Goal: Obtain resource: Obtain resource

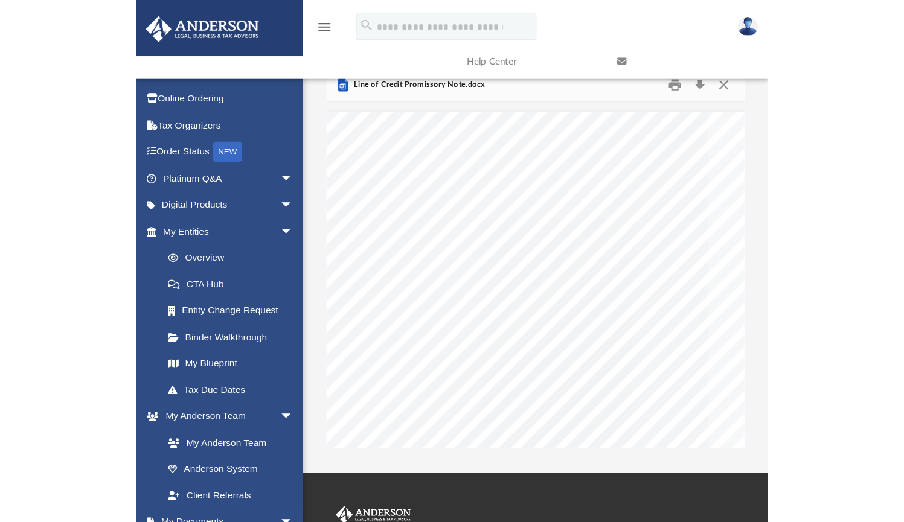
scroll to position [228, 669]
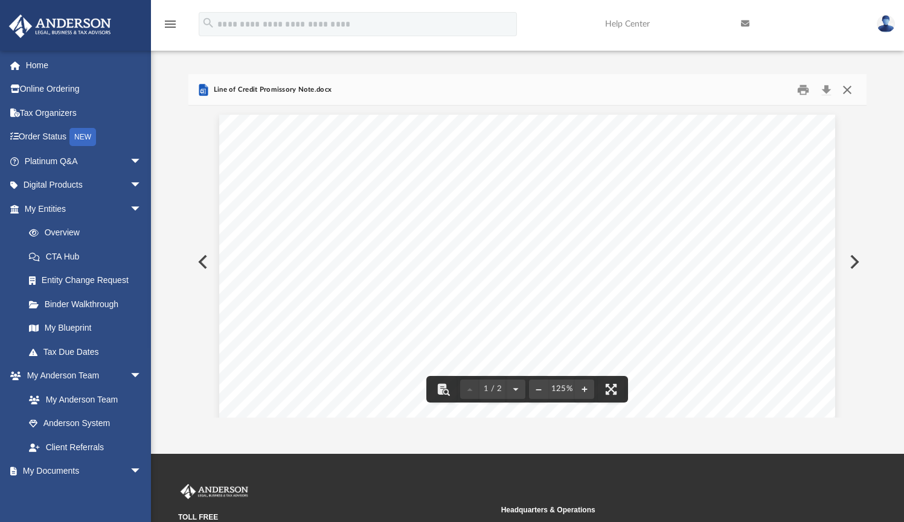
click at [570, 91] on button "Close" at bounding box center [847, 89] width 22 height 19
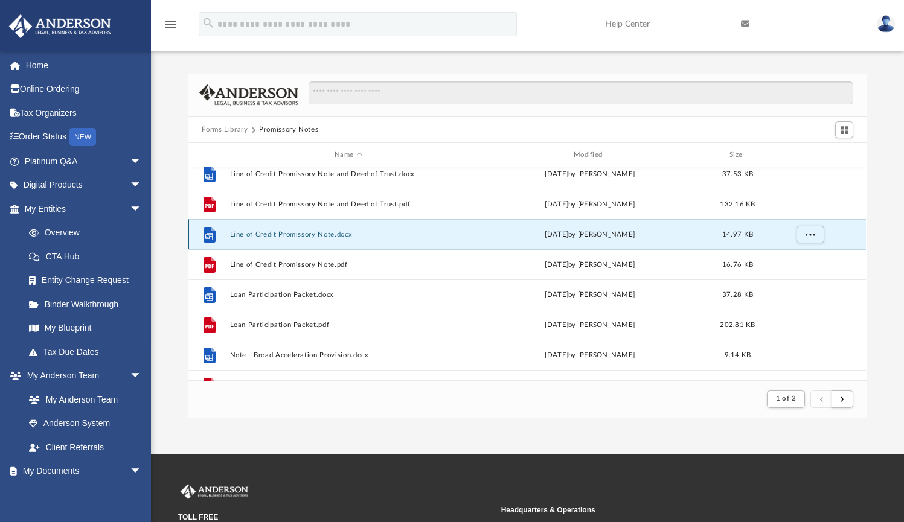
scroll to position [795, 0]
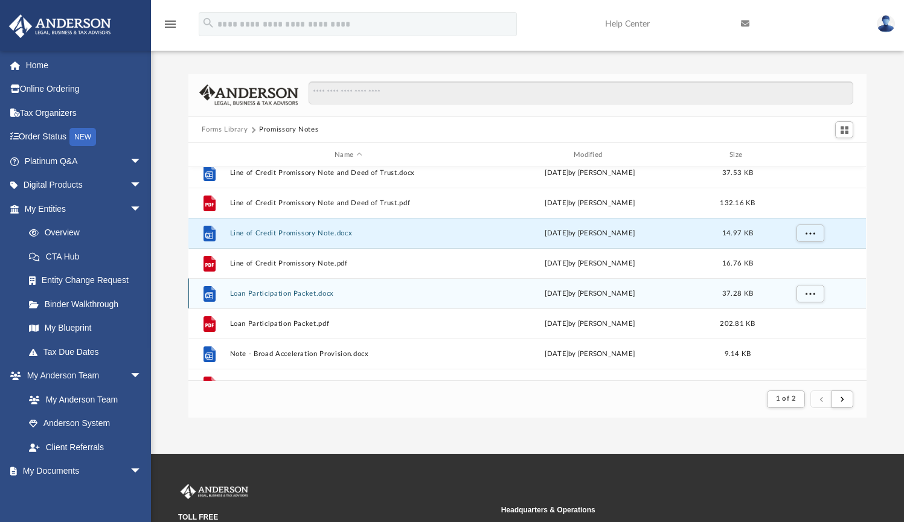
click at [289, 293] on button "Loan Participation Packet.docx" at bounding box center [348, 294] width 237 height 8
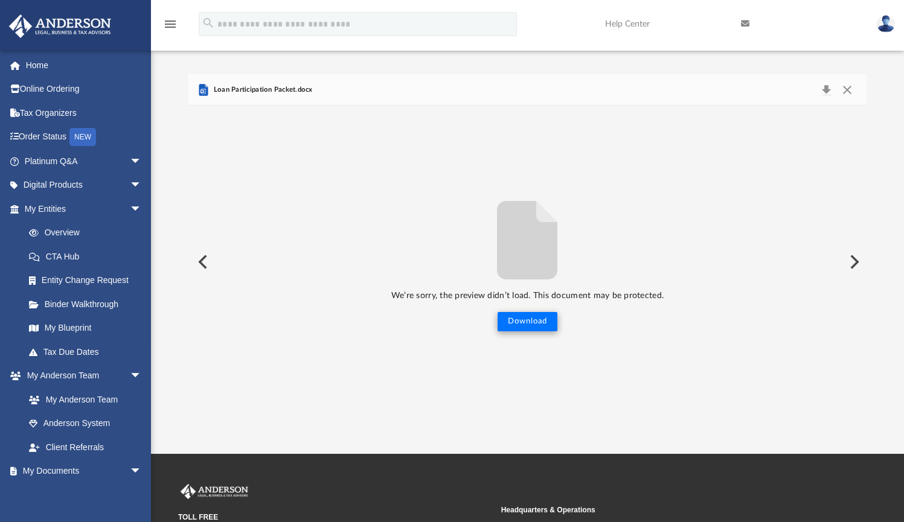
click at [539, 322] on button "Download" at bounding box center [528, 321] width 60 height 19
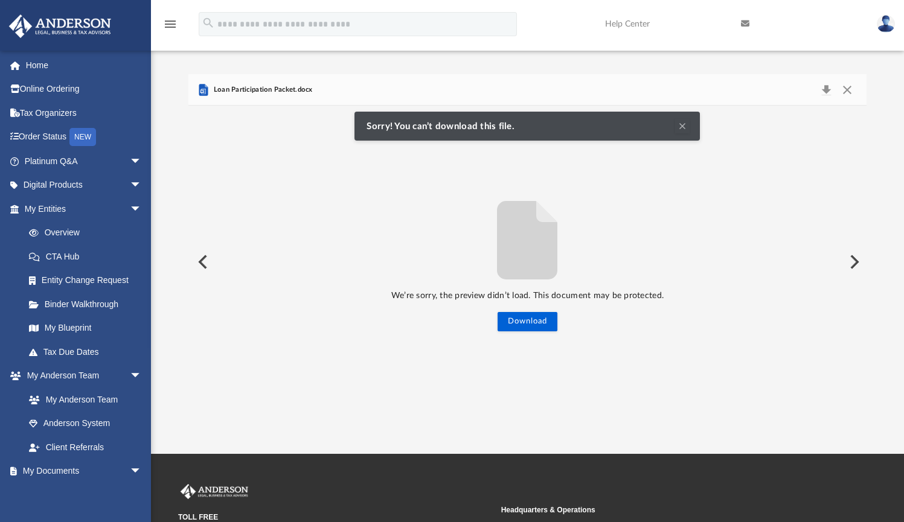
click at [570, 123] on button "Clear Notification" at bounding box center [682, 126] width 14 height 14
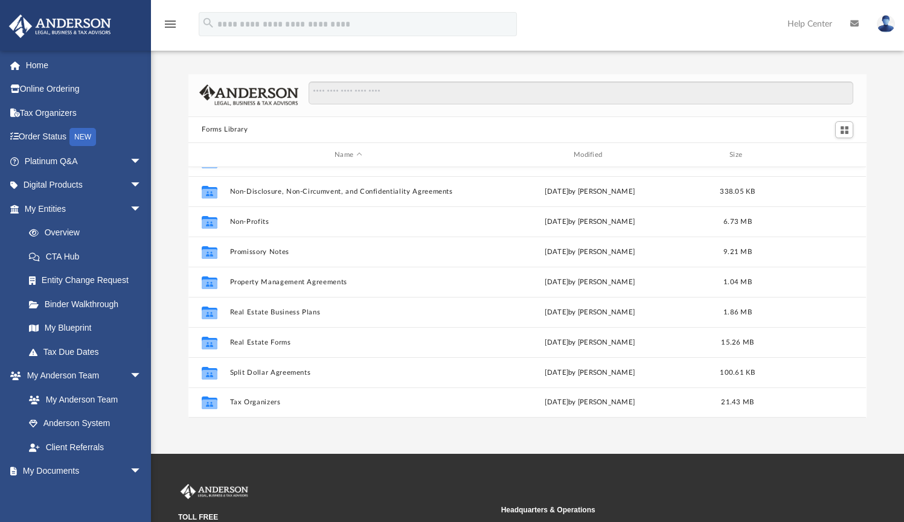
scroll to position [655, 0]
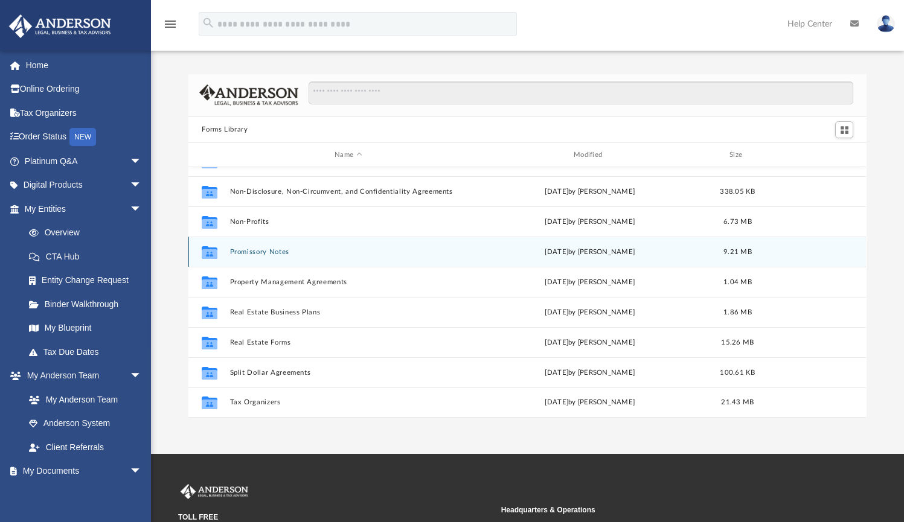
click at [248, 255] on button "Promissory Notes" at bounding box center [348, 252] width 237 height 8
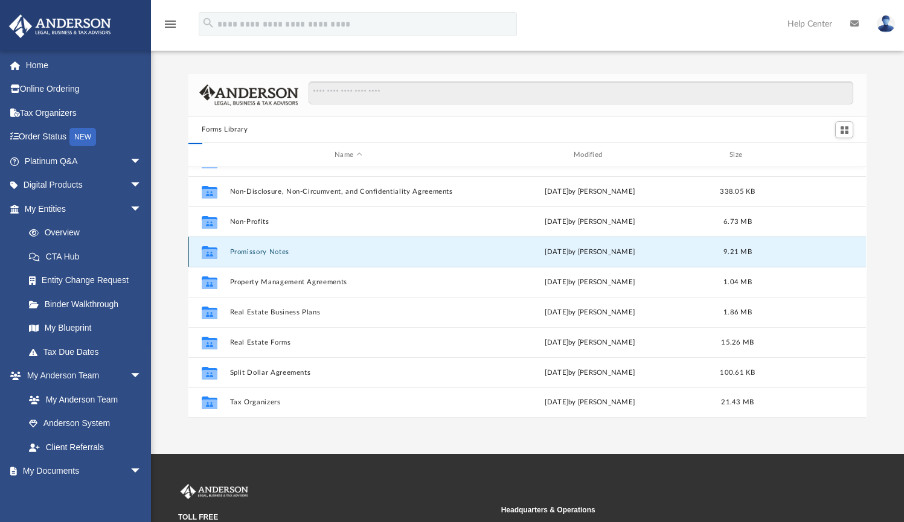
click at [248, 255] on button "Promissory Notes" at bounding box center [348, 252] width 237 height 8
click at [275, 254] on button "Promissory Notes" at bounding box center [348, 252] width 237 height 8
click at [243, 253] on button "Promissory Notes" at bounding box center [348, 252] width 237 height 8
click at [243, 252] on button "Promissory Notes" at bounding box center [348, 252] width 237 height 8
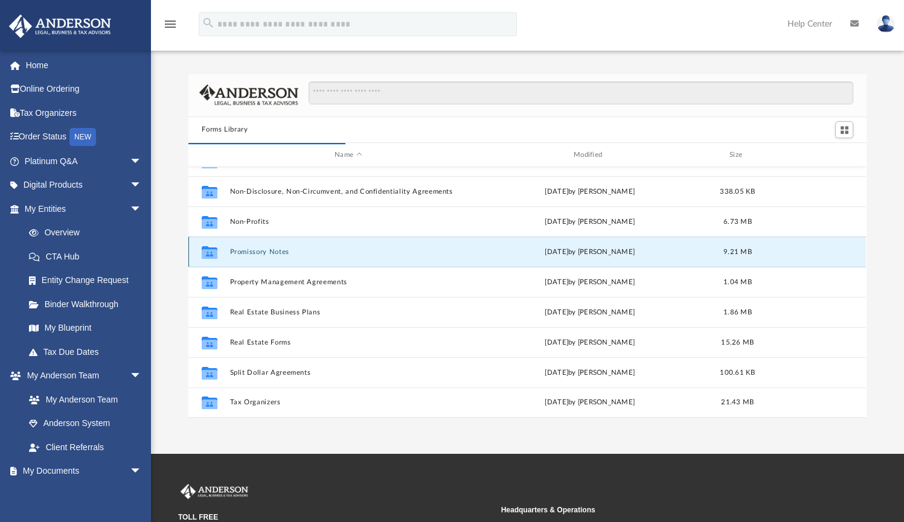
click at [218, 263] on div "Collaborated Folder Promissory Notes Fri Nov 4 2022 by Mary Acree 9.21 MB" at bounding box center [527, 252] width 678 height 30
click at [214, 254] on icon "grid" at bounding box center [210, 254] width 16 height 10
click at [238, 251] on button "Promissory Notes" at bounding box center [348, 252] width 237 height 8
click at [239, 251] on button "Promissory Notes" at bounding box center [348, 252] width 237 height 8
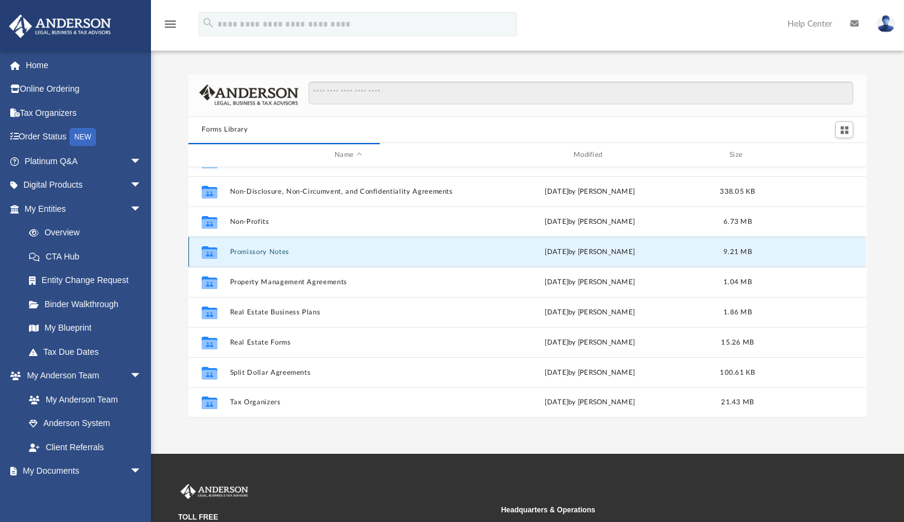
click at [246, 251] on button "Promissory Notes" at bounding box center [348, 252] width 237 height 8
click at [896, 26] on link at bounding box center [886, 23] width 36 height 53
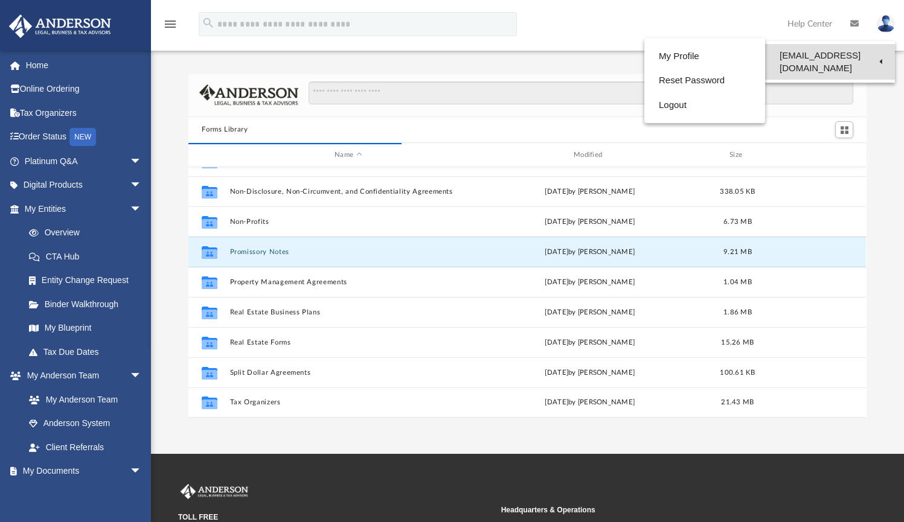
click at [842, 59] on link "[EMAIL_ADDRESS][DOMAIN_NAME]" at bounding box center [830, 62] width 130 height 36
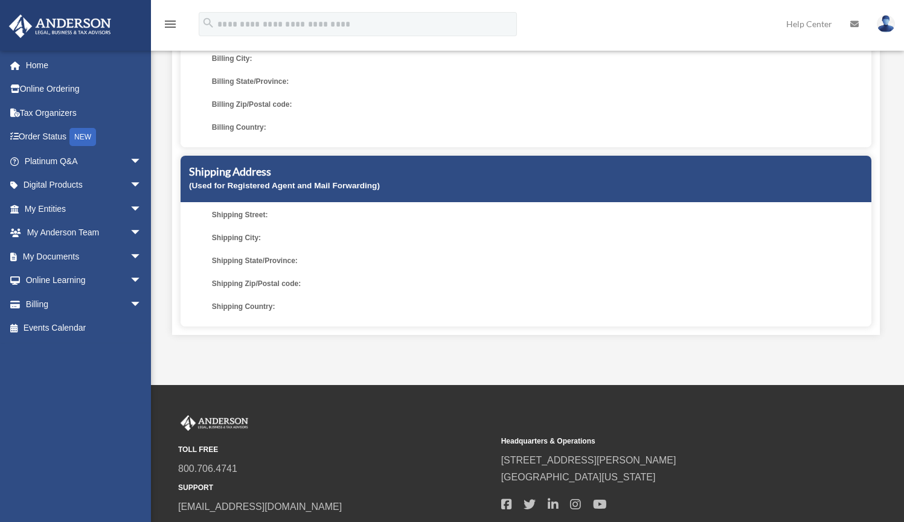
scroll to position [259, 0]
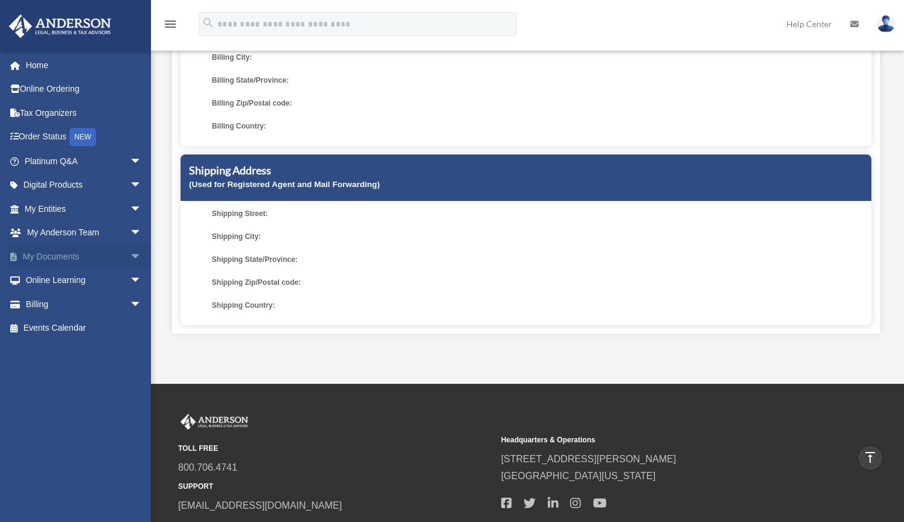
click at [111, 259] on link "My Documents arrow_drop_down" at bounding box center [84, 257] width 152 height 24
click at [130, 258] on span "arrow_drop_down" at bounding box center [142, 257] width 24 height 25
click at [130, 254] on span "arrow_drop_up" at bounding box center [142, 257] width 24 height 25
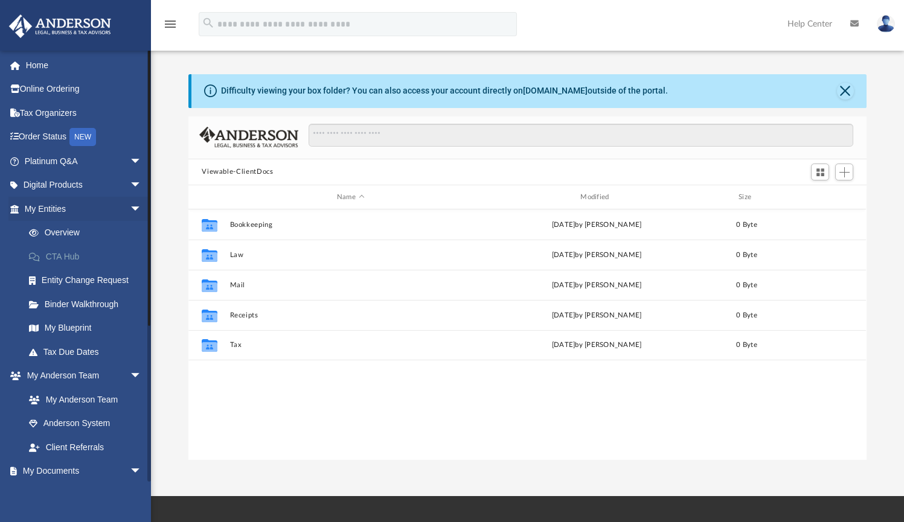
scroll to position [266, 669]
click at [130, 473] on span "arrow_drop_down" at bounding box center [142, 472] width 24 height 25
click at [48, 65] on link "Home" at bounding box center [84, 65] width 152 height 24
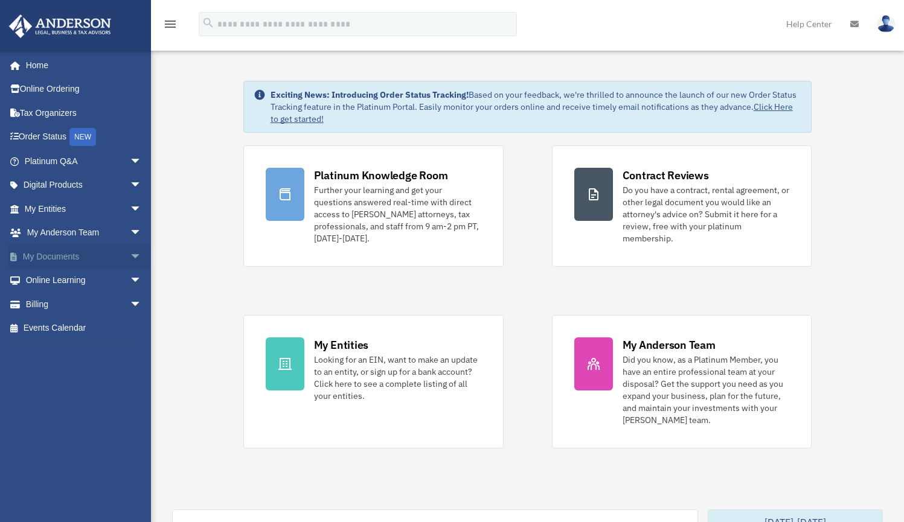
click at [130, 252] on span "arrow_drop_down" at bounding box center [142, 257] width 24 height 25
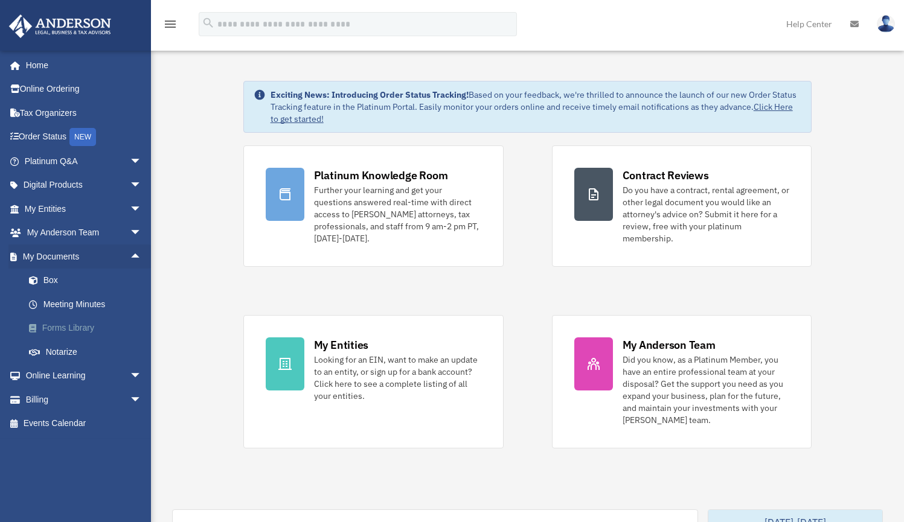
click at [43, 328] on link "Forms Library" at bounding box center [88, 328] width 143 height 24
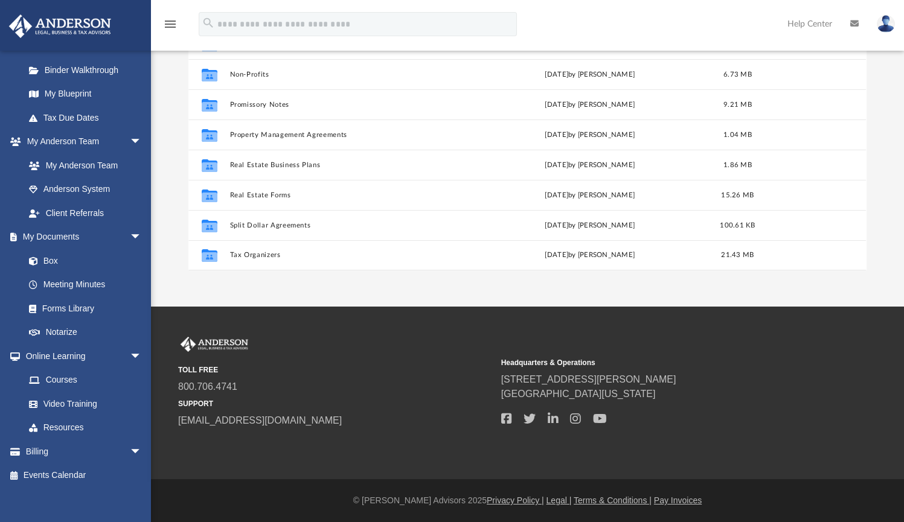
scroll to position [655, 0]
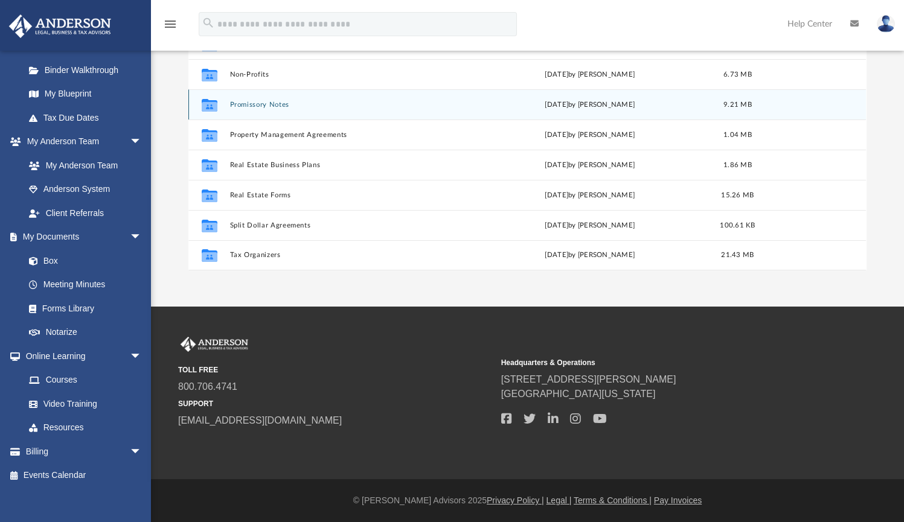
click at [252, 106] on button "Promissory Notes" at bounding box center [348, 105] width 237 height 8
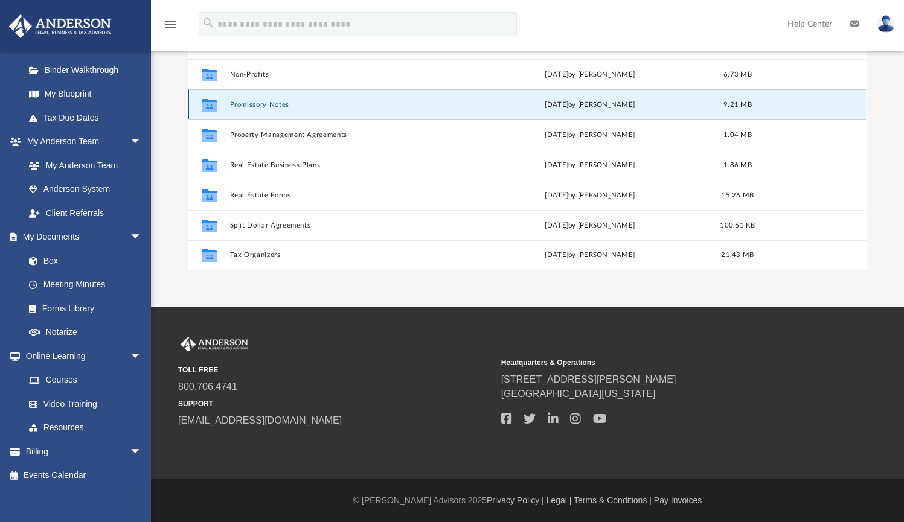
click at [252, 106] on button "Promissory Notes" at bounding box center [348, 105] width 237 height 8
click at [217, 103] on icon "grid" at bounding box center [210, 107] width 16 height 10
click at [240, 104] on button "Promissory Notes" at bounding box center [348, 105] width 237 height 8
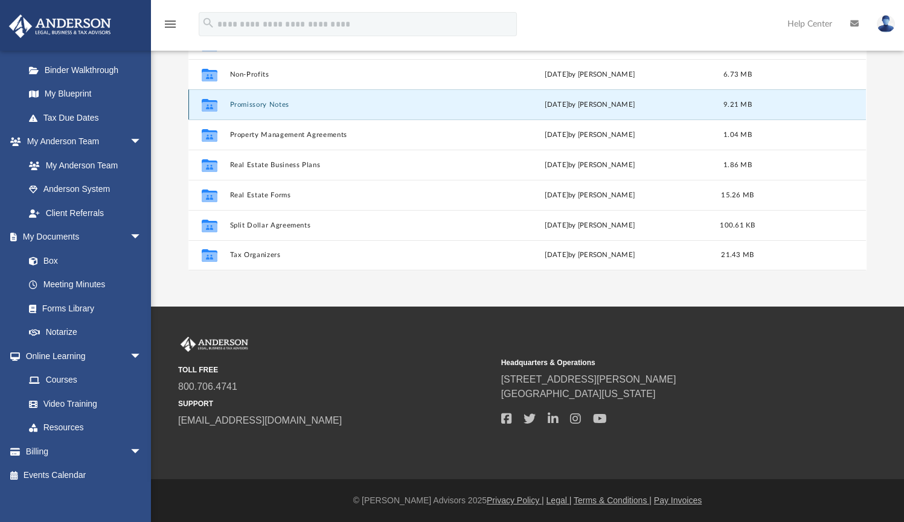
click at [240, 104] on button "Promissory Notes" at bounding box center [348, 105] width 237 height 8
click at [243, 104] on button "Promissory Notes" at bounding box center [348, 105] width 237 height 8
click at [267, 101] on button "Promissory Notes" at bounding box center [348, 105] width 237 height 8
click at [268, 101] on button "Promissory Notes" at bounding box center [348, 105] width 237 height 8
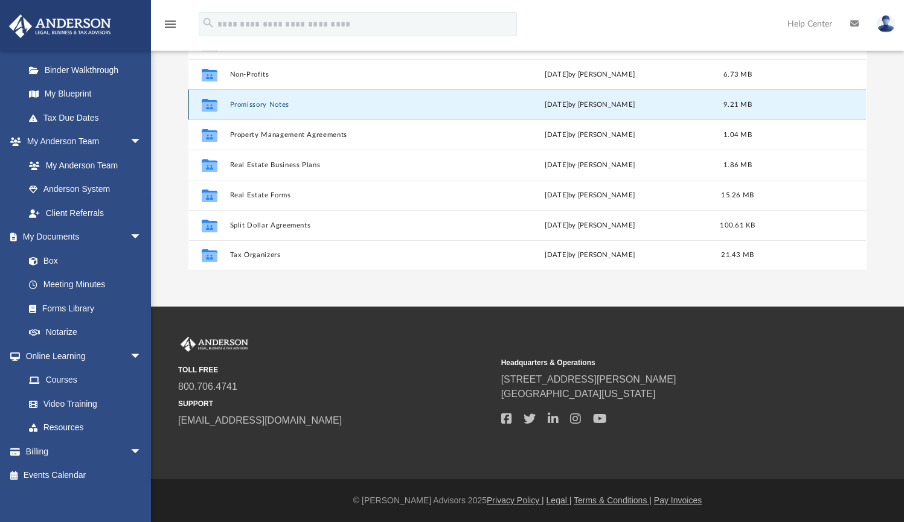
click at [268, 101] on button "Promissory Notes" at bounding box center [348, 105] width 237 height 8
click at [283, 101] on button "Promissory Notes" at bounding box center [348, 105] width 237 height 8
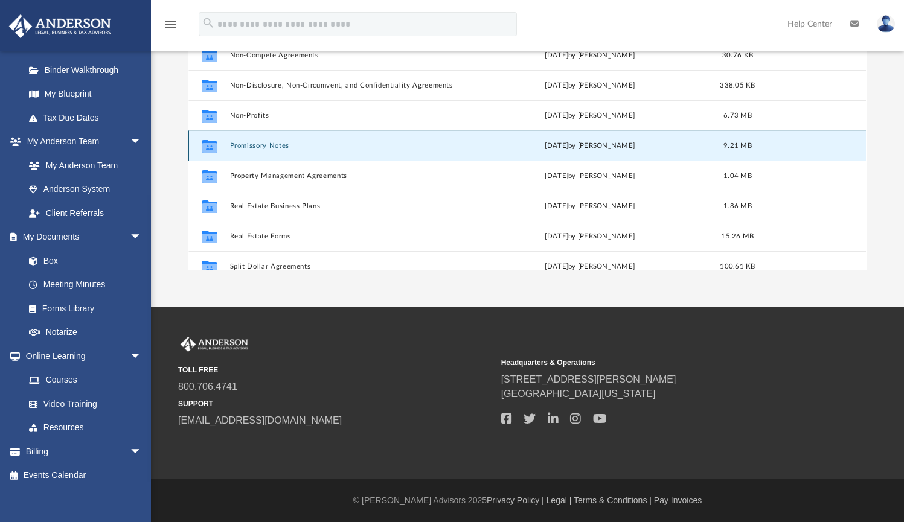
scroll to position [614, 0]
click at [72, 328] on link "Notarize" at bounding box center [88, 333] width 143 height 24
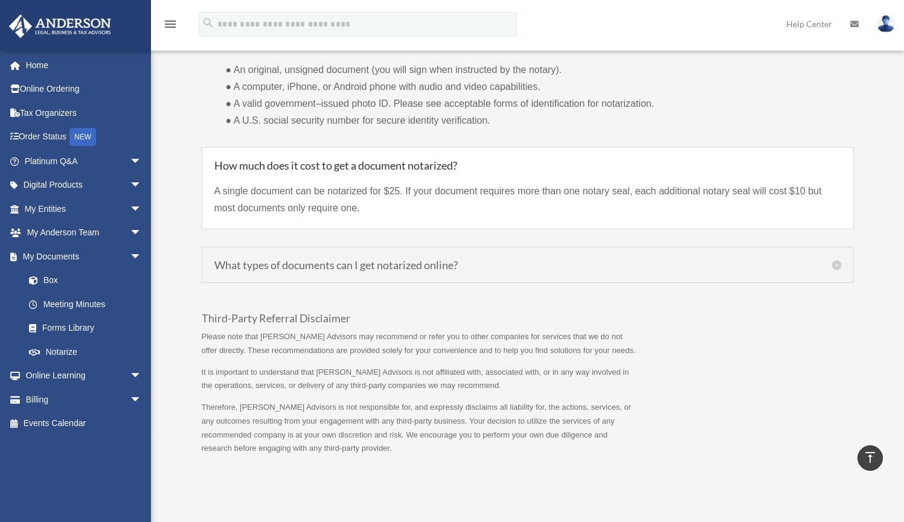
scroll to position [975, 0]
click at [424, 265] on h5 "What types of documents can I get notarized online?" at bounding box center [527, 264] width 627 height 11
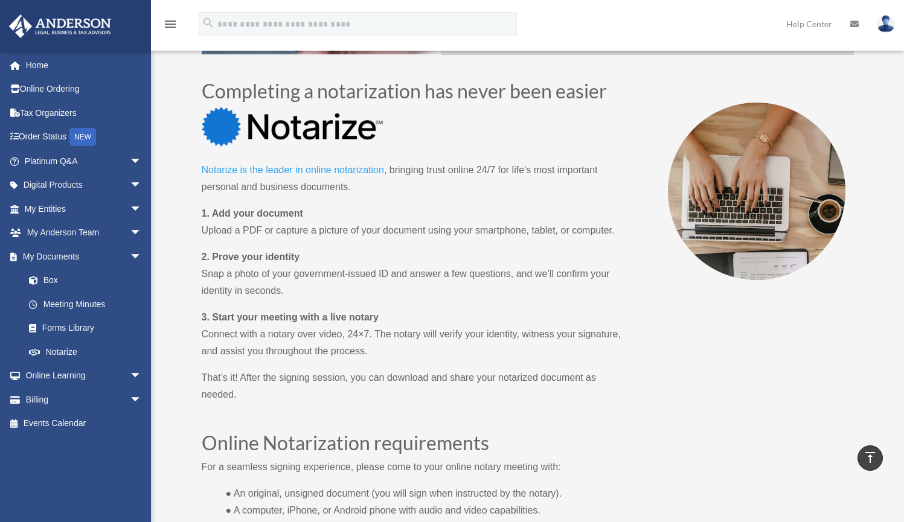
scroll to position [550, 0]
click at [85, 326] on link "Forms Library" at bounding box center [88, 328] width 143 height 24
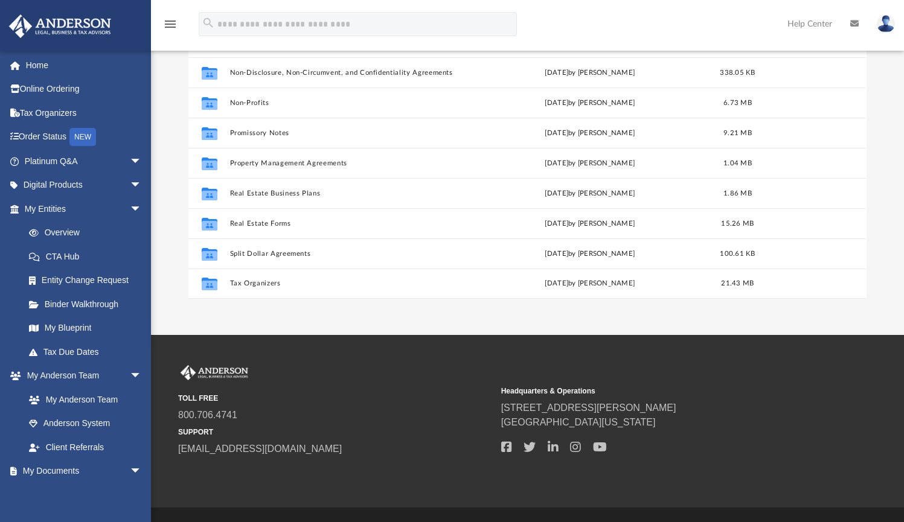
scroll to position [123, 0]
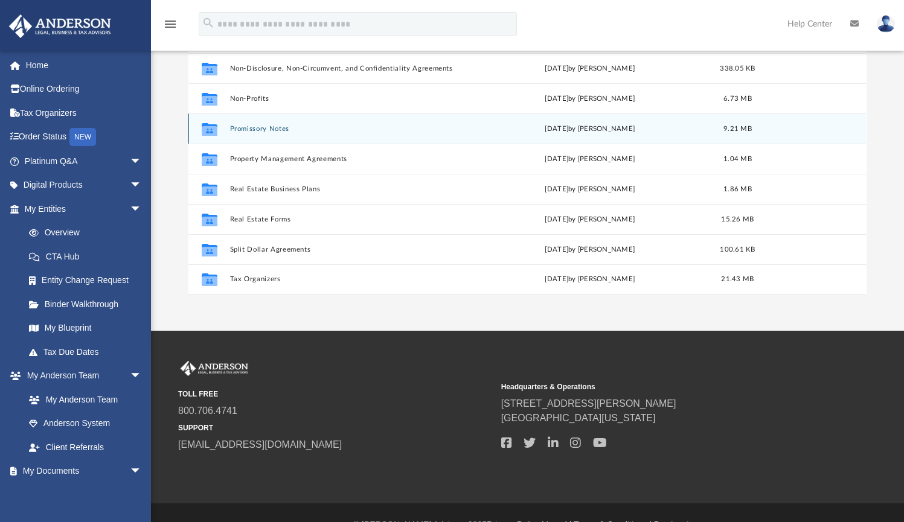
click at [257, 135] on div "Collaborated Folder Promissory Notes [DATE] by [PERSON_NAME] 9.21 MB" at bounding box center [527, 129] width 678 height 30
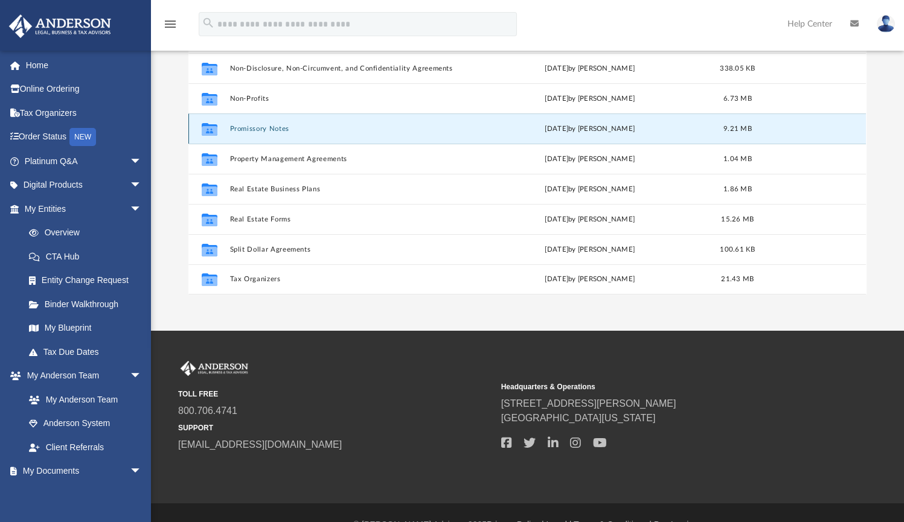
click at [257, 135] on div "Collaborated Folder Promissory Notes [DATE] by [PERSON_NAME] 9.21 MB" at bounding box center [527, 129] width 678 height 30
click at [241, 130] on button "Promissory Notes" at bounding box center [348, 129] width 237 height 8
click at [208, 132] on icon "grid" at bounding box center [210, 129] width 16 height 13
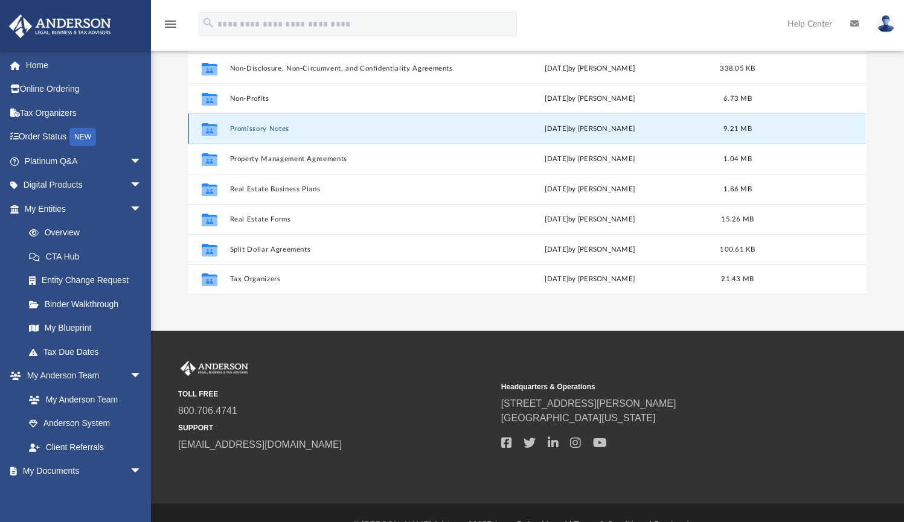
click at [208, 132] on icon "grid" at bounding box center [210, 129] width 16 height 13
click at [240, 132] on button "Promissory Notes" at bounding box center [348, 129] width 237 height 8
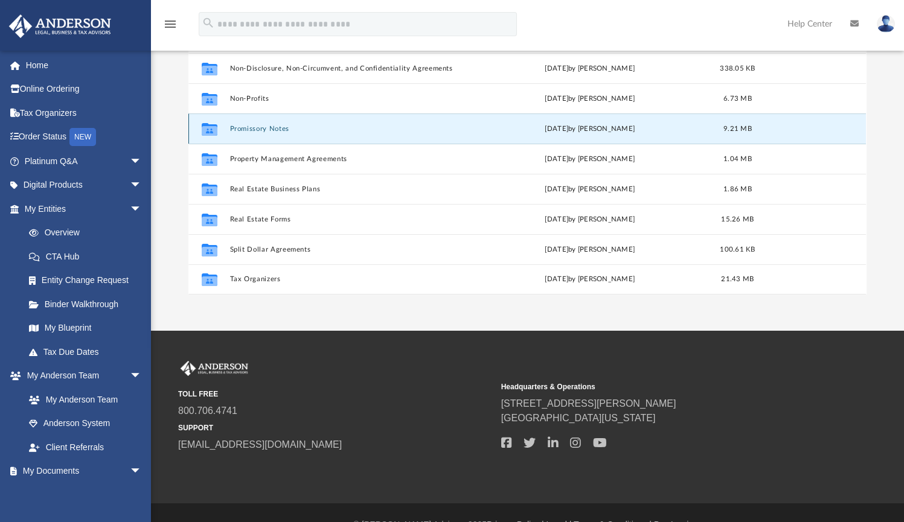
click at [242, 127] on button "Promissory Notes" at bounding box center [348, 129] width 237 height 8
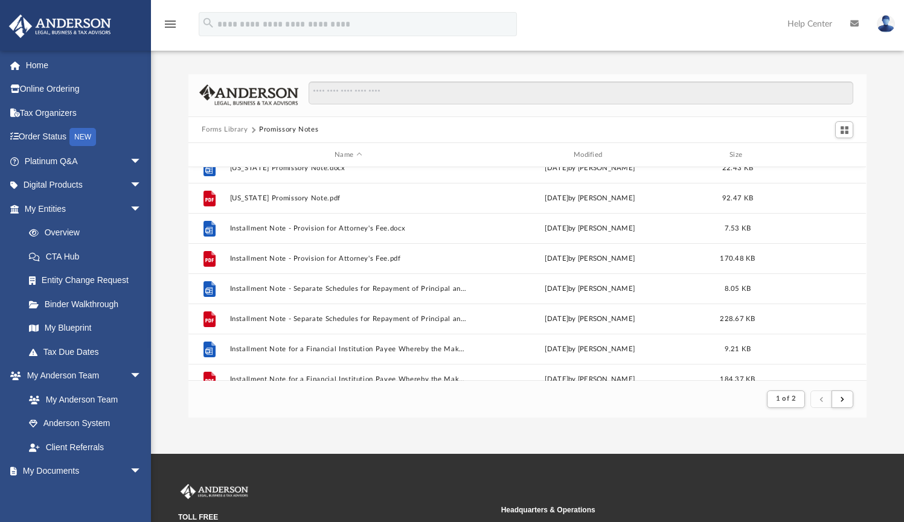
scroll to position [501, 0]
